Goal: Find specific page/section: Find specific page/section

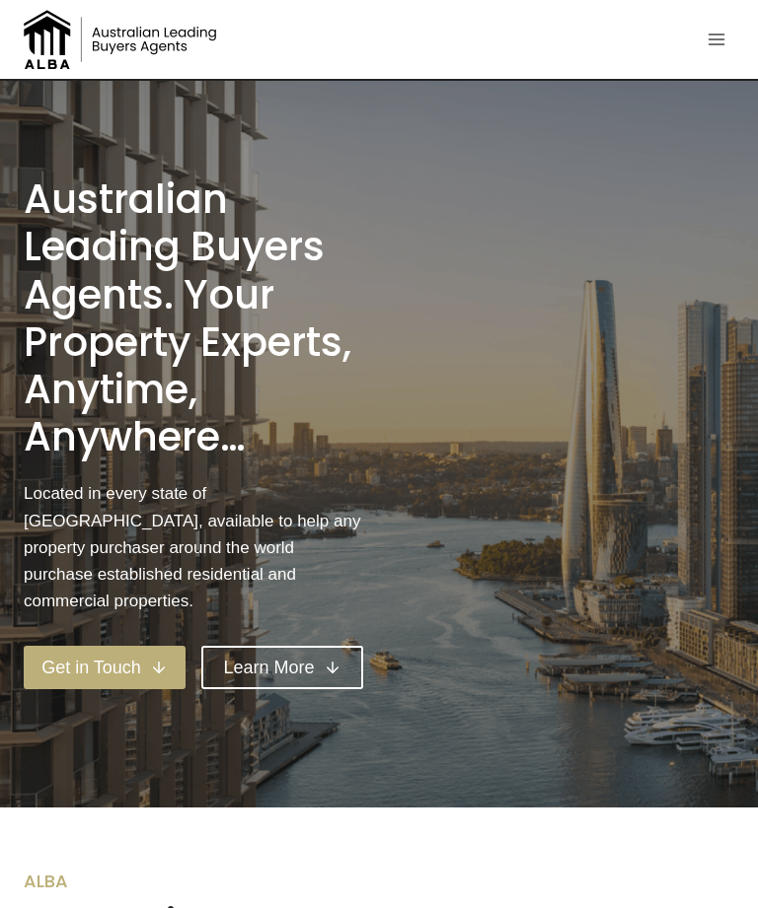
click at [721, 48] on icon "Toggle Menu" at bounding box center [716, 40] width 20 height 20
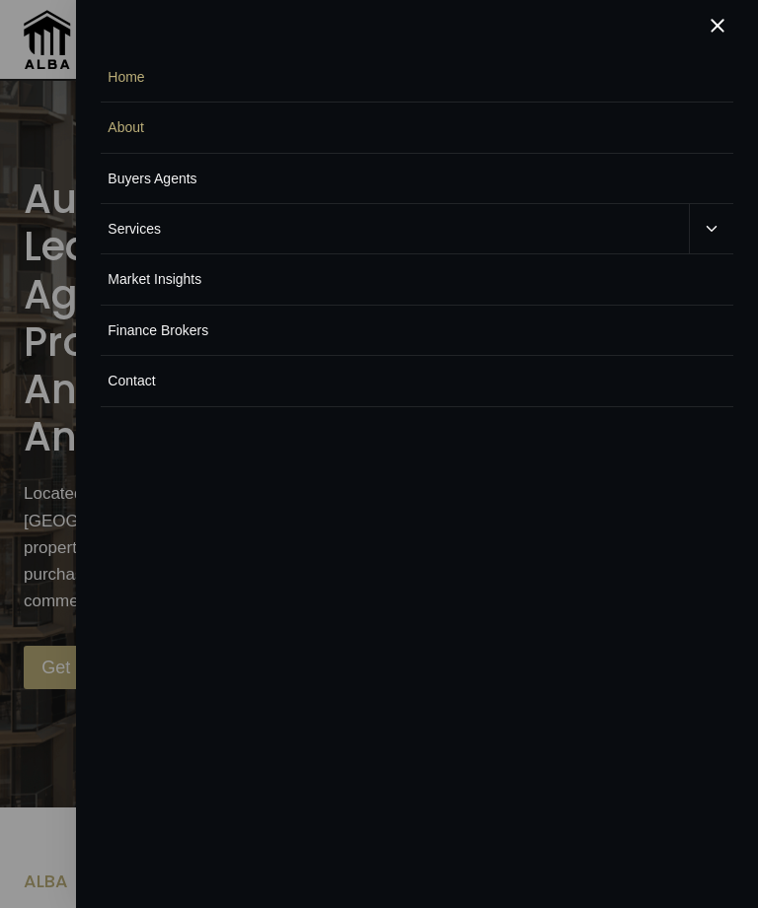
click at [293, 192] on link "Buyers Agents" at bounding box center [416, 179] width 631 height 50
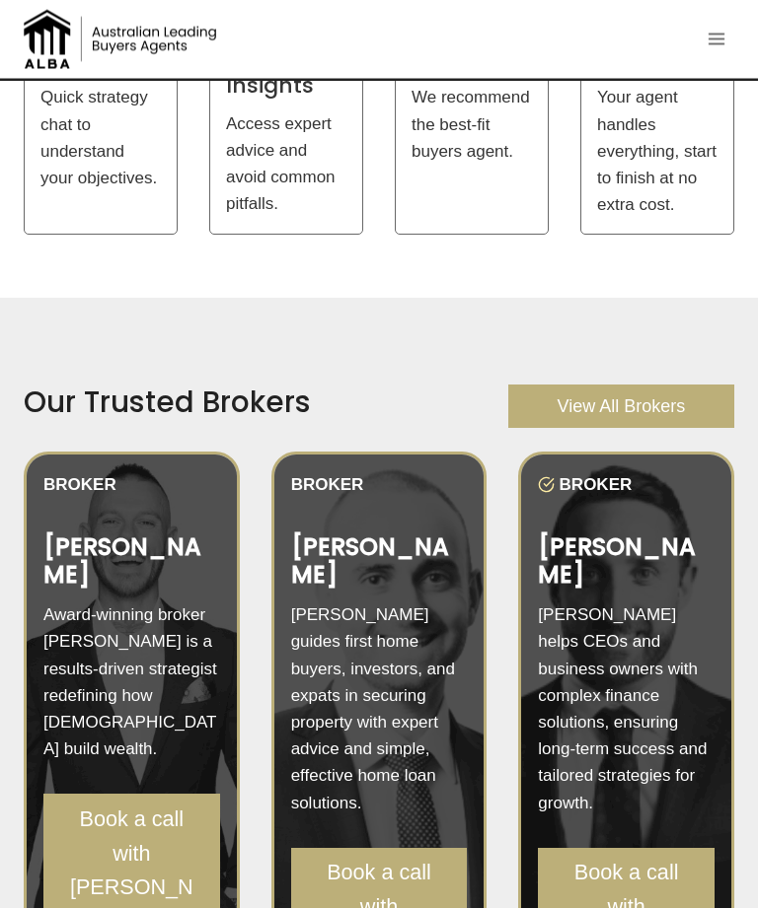
scroll to position [2559, 0]
click at [617, 393] on span "View All Brokers" at bounding box center [620, 407] width 128 height 29
